Goal: Transaction & Acquisition: Purchase product/service

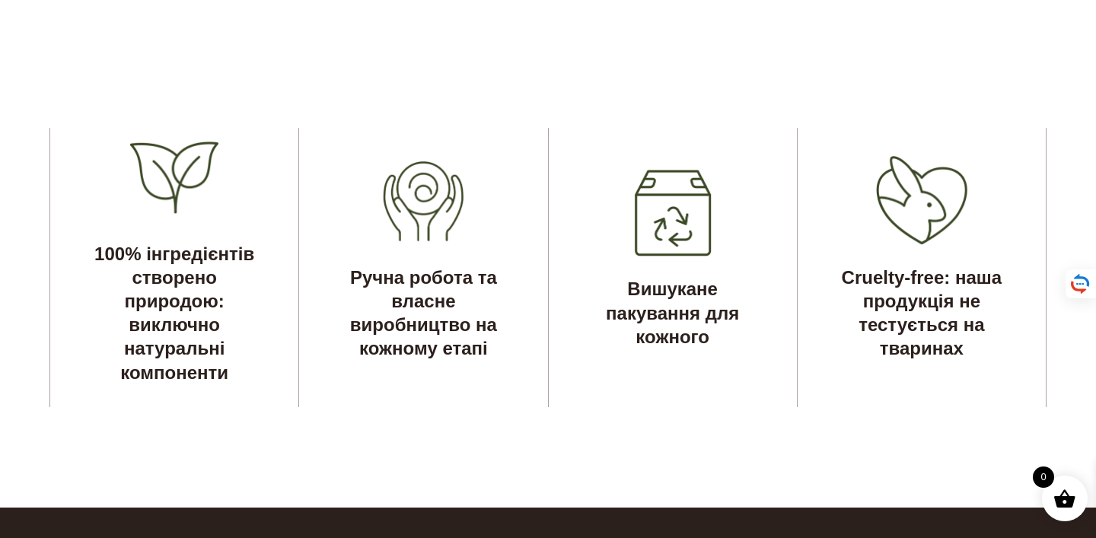
scroll to position [4502, 0]
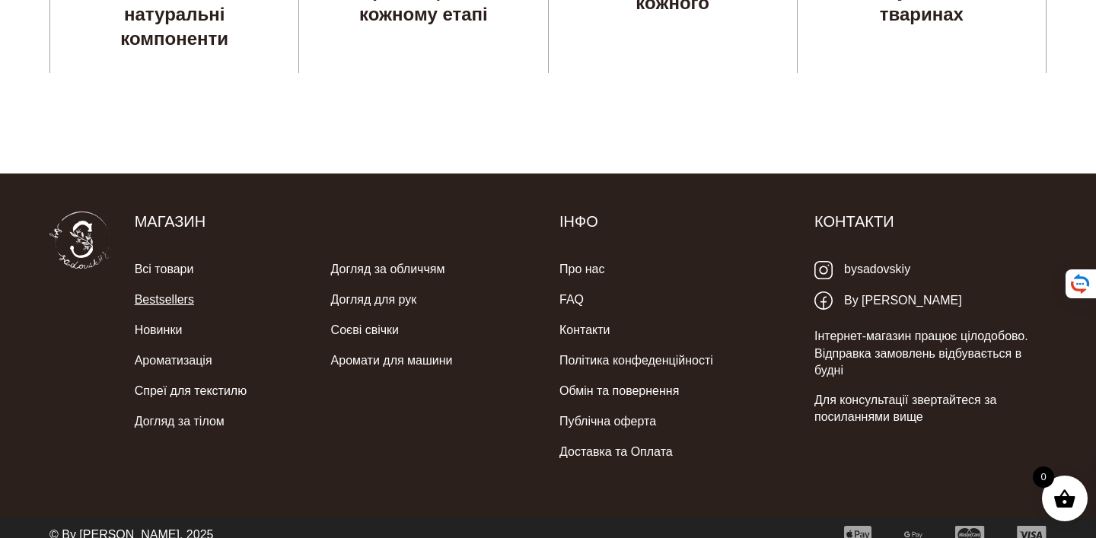
click at [170, 285] on link "Bestsellers" at bounding box center [164, 300] width 59 height 30
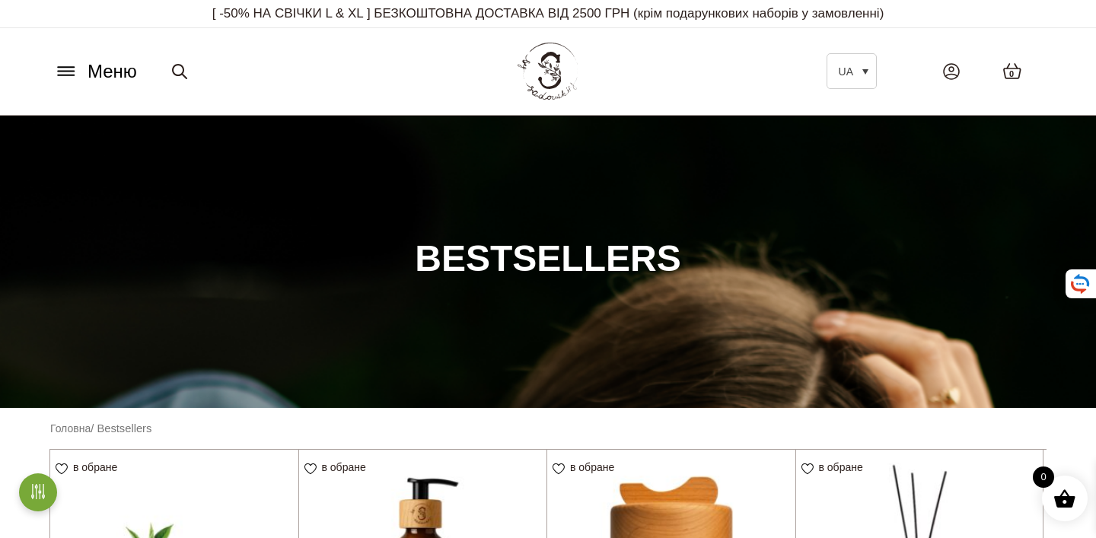
click at [65, 75] on icon at bounding box center [66, 75] width 16 height 0
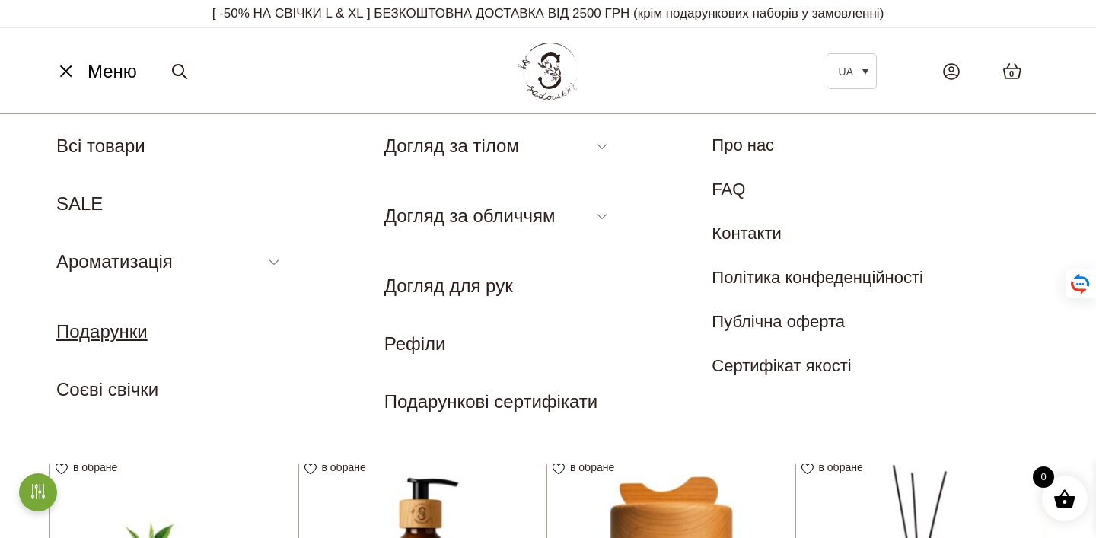
click at [132, 331] on link "Подарунки" at bounding box center [101, 331] width 91 height 21
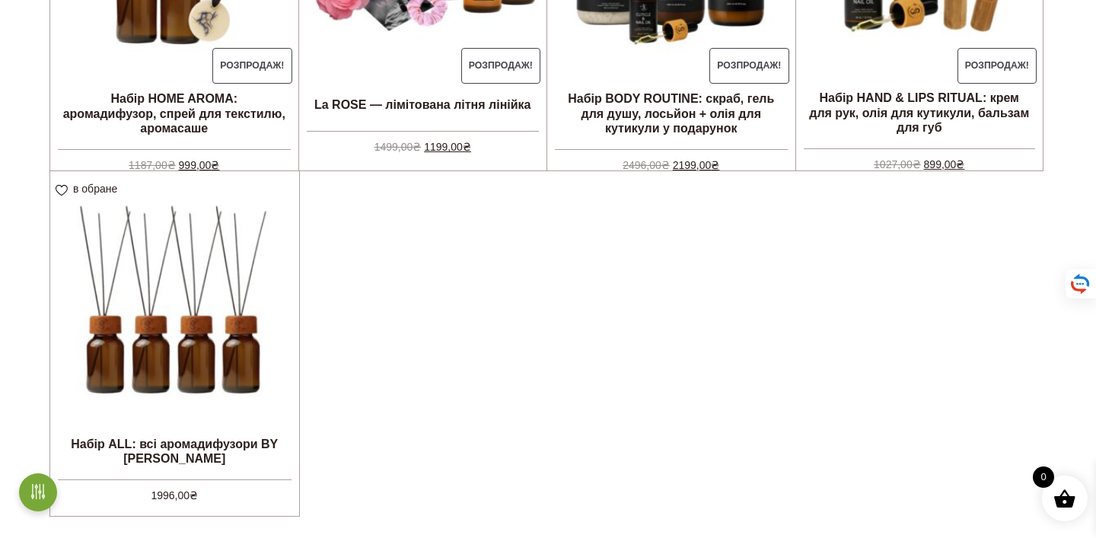
scroll to position [687, 0]
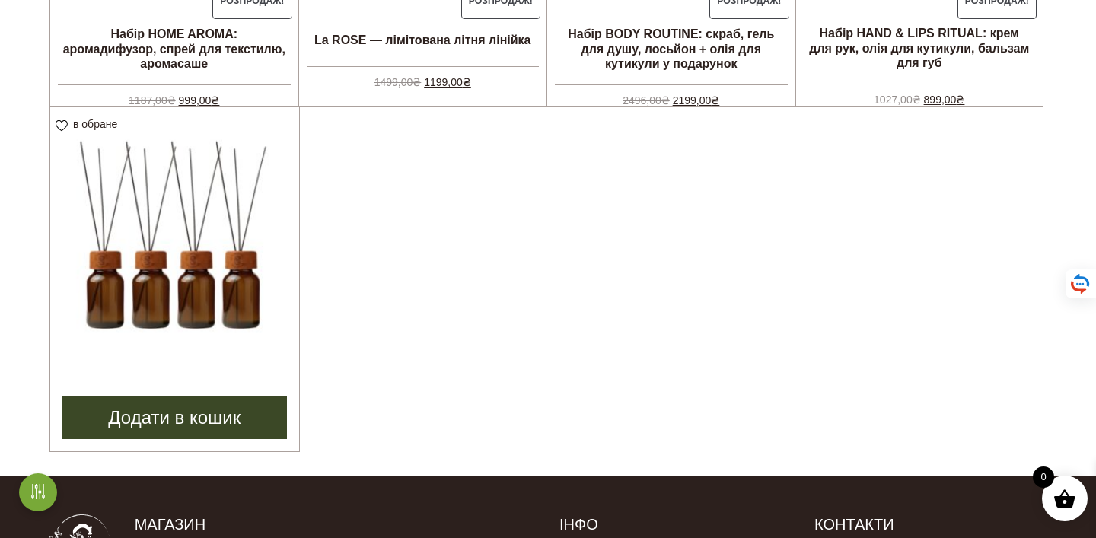
click at [167, 258] on img at bounding box center [174, 231] width 249 height 249
